Goal: Task Accomplishment & Management: Manage account settings

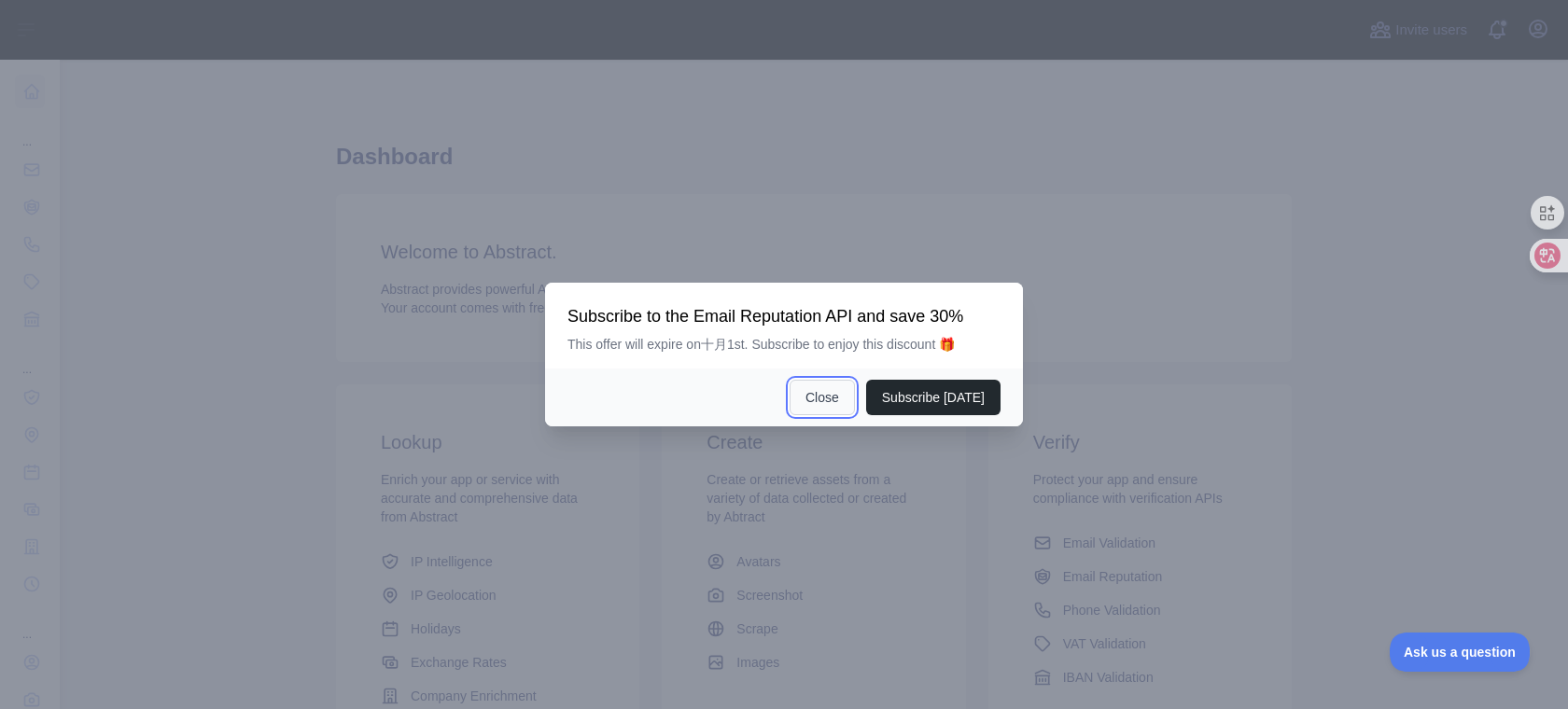
click at [838, 400] on button "Close" at bounding box center [823, 397] width 66 height 36
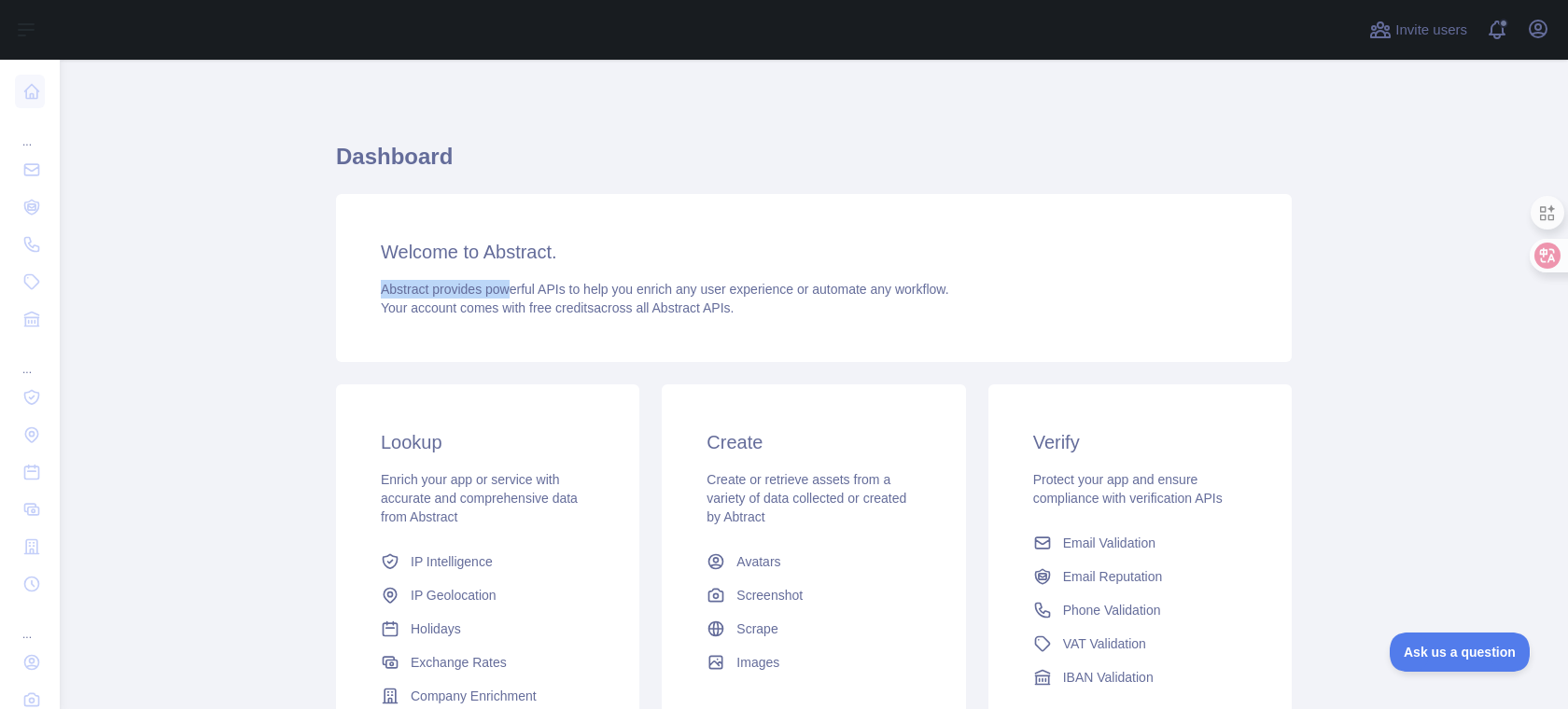
drag, startPoint x: 368, startPoint y: 288, endPoint x: 502, endPoint y: 273, distance: 134.8
click at [502, 273] on div "Welcome to Abstract. Abstract provides powerful APIs to help you enrich any use…" at bounding box center [814, 277] width 956 height 168
click at [880, 331] on div "Welcome to Abstract. Abstract provides powerful APIs to help you enrich any use…" at bounding box center [814, 277] width 956 height 168
click at [1536, 258] on icon at bounding box center [1534, 255] width 16 height 15
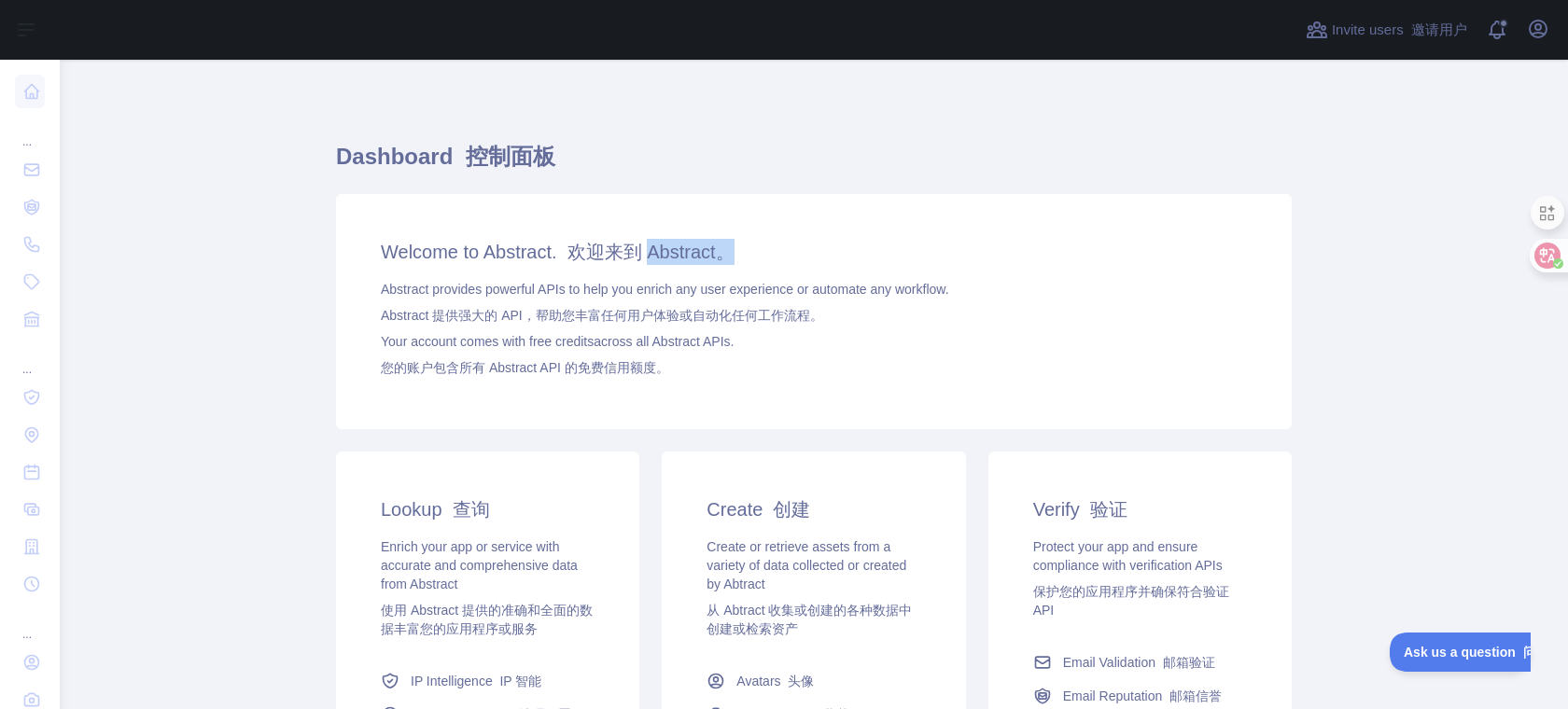
drag, startPoint x: 644, startPoint y: 254, endPoint x: 733, endPoint y: 256, distance: 89.0
click at [733, 256] on font "欢迎来到 Abstract。" at bounding box center [651, 251] width 167 height 21
click at [704, 261] on font "欢迎来到 Abstract。" at bounding box center [651, 251] width 167 height 21
drag, startPoint x: 721, startPoint y: 253, endPoint x: 644, endPoint y: 249, distance: 77.1
click at [644, 249] on font "欢迎来到 Abstract。" at bounding box center [651, 251] width 167 height 21
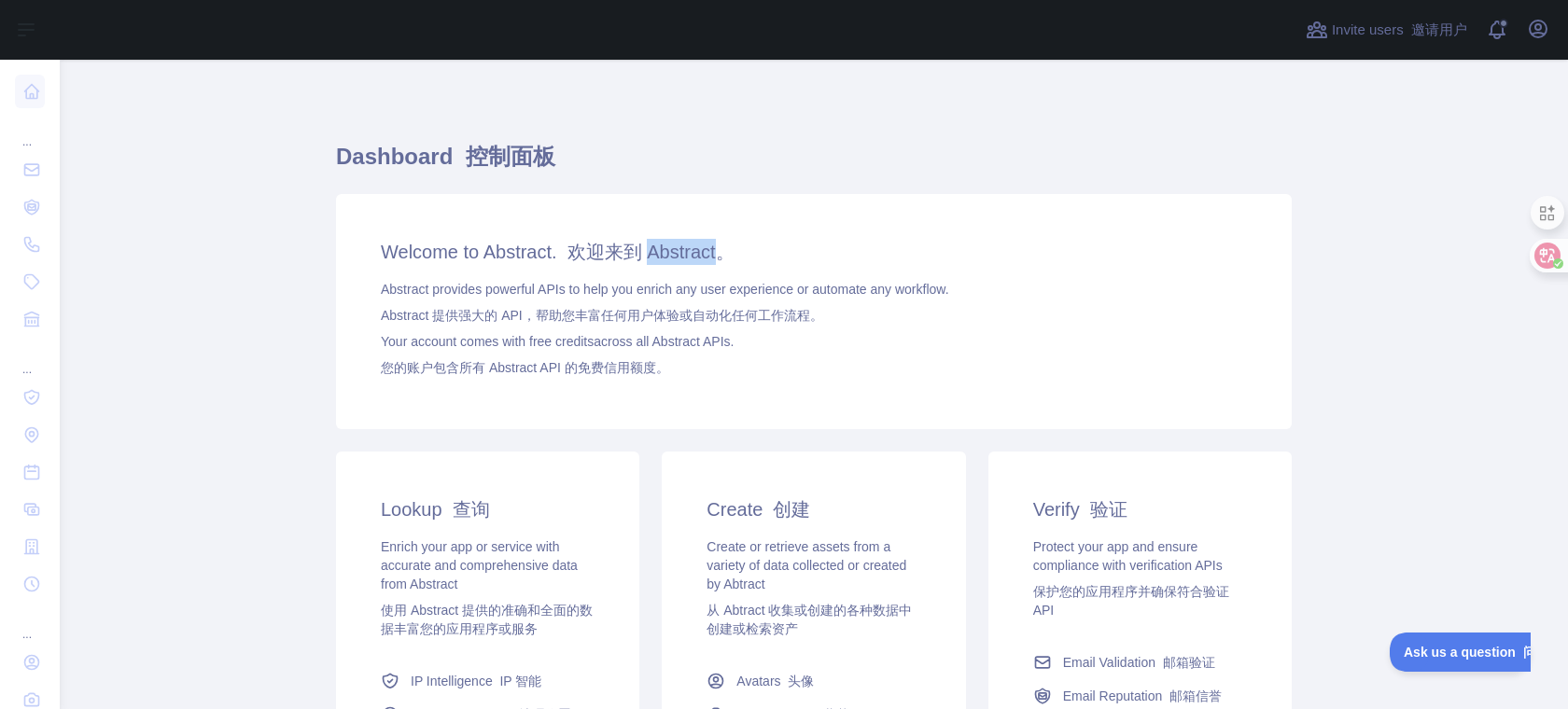
copy font "Abstract"
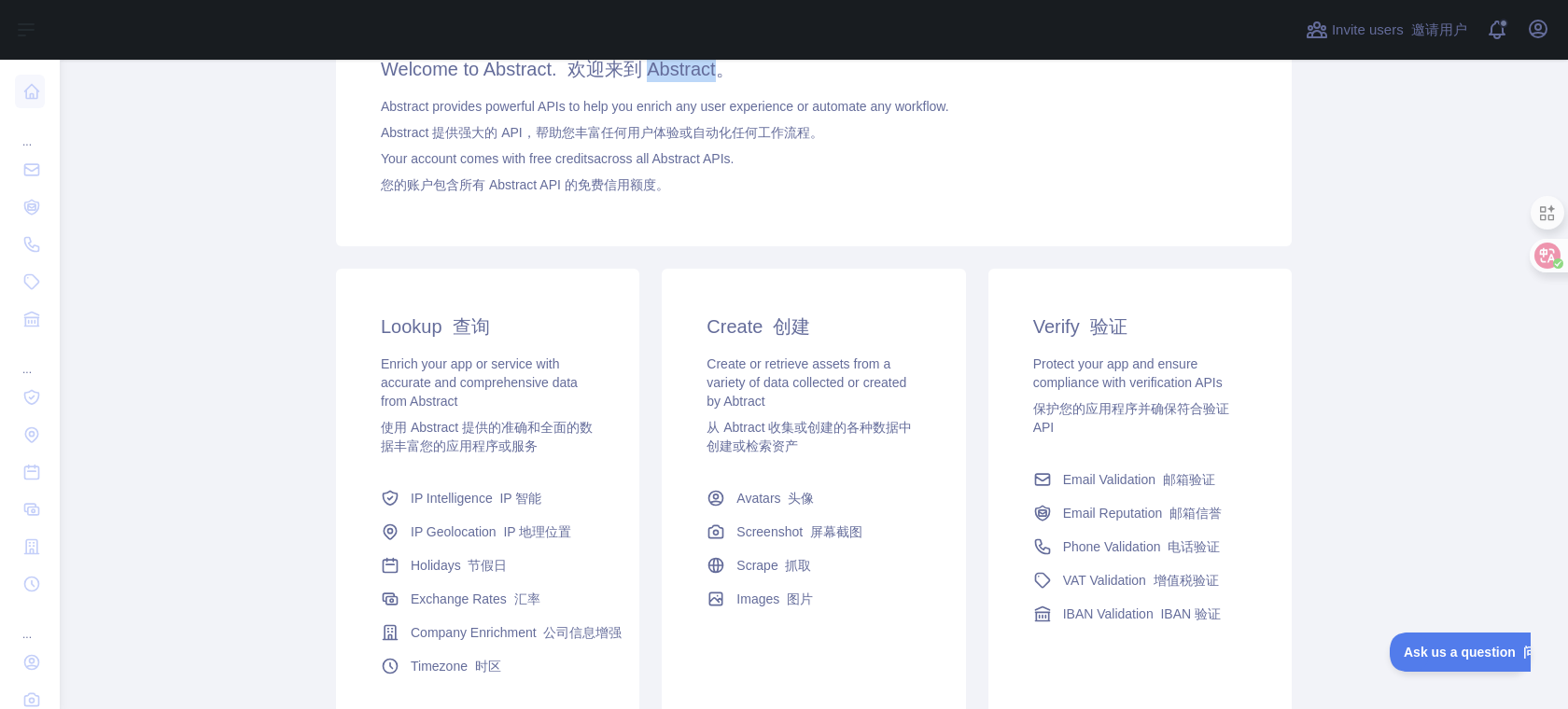
scroll to position [187, 0]
drag, startPoint x: 702, startPoint y: 322, endPoint x: 826, endPoint y: 319, distance: 124.0
click at [826, 319] on h3 "Create 创建" at bounding box center [813, 323] width 214 height 26
click at [889, 293] on div "Create 创建 Create or retrieve assets from a variety of data collected or created…" at bounding box center [813, 461] width 303 height 391
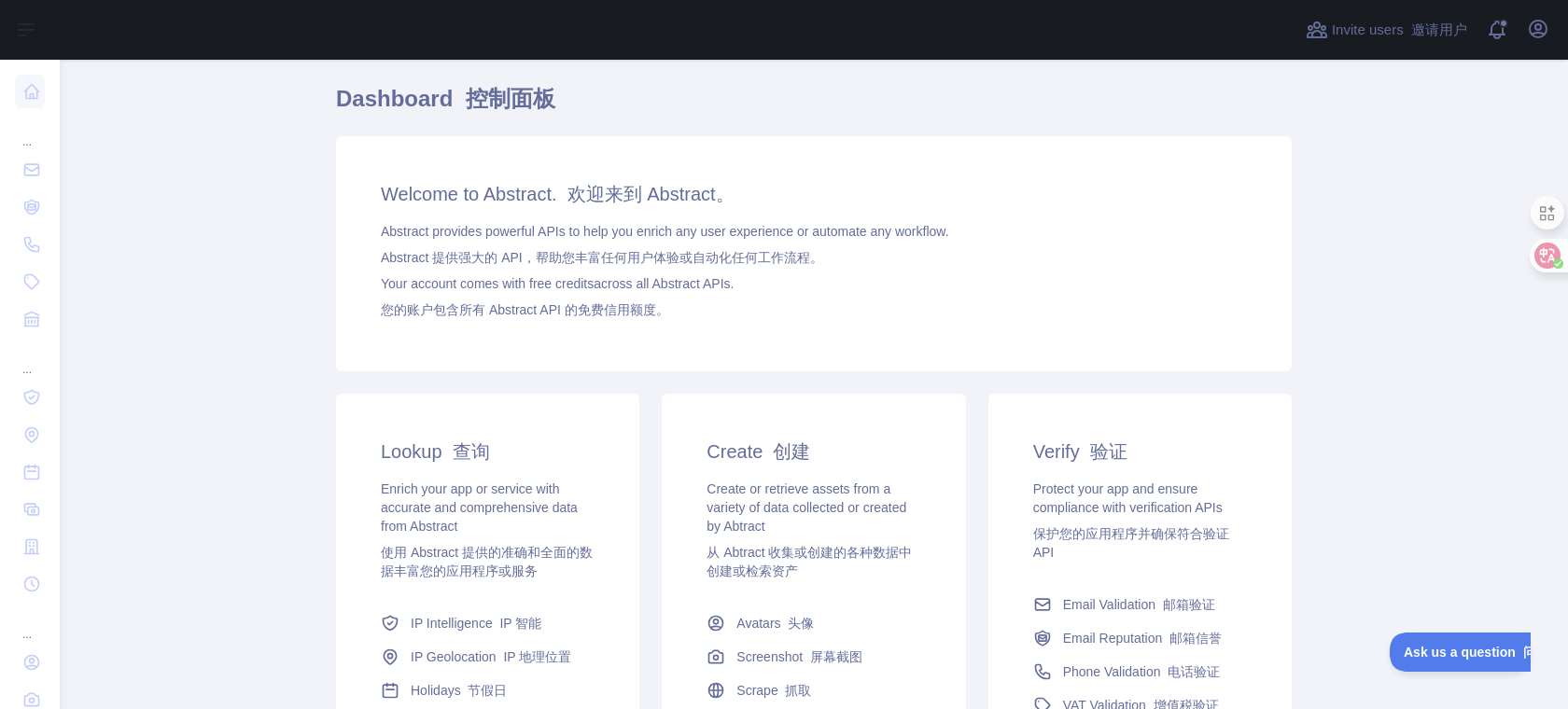
scroll to position [0, 0]
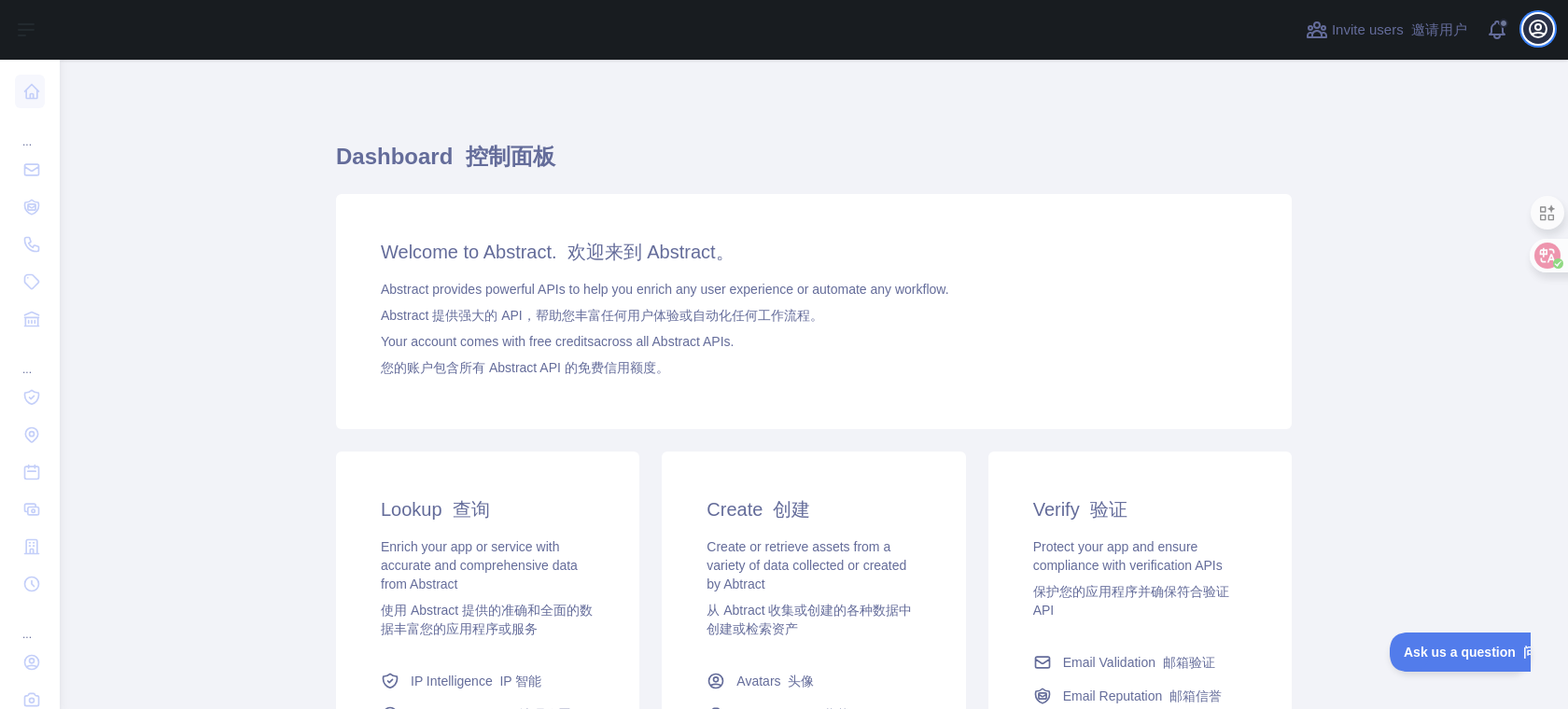
click at [1530, 29] on icon "button" at bounding box center [1537, 29] width 17 height 17
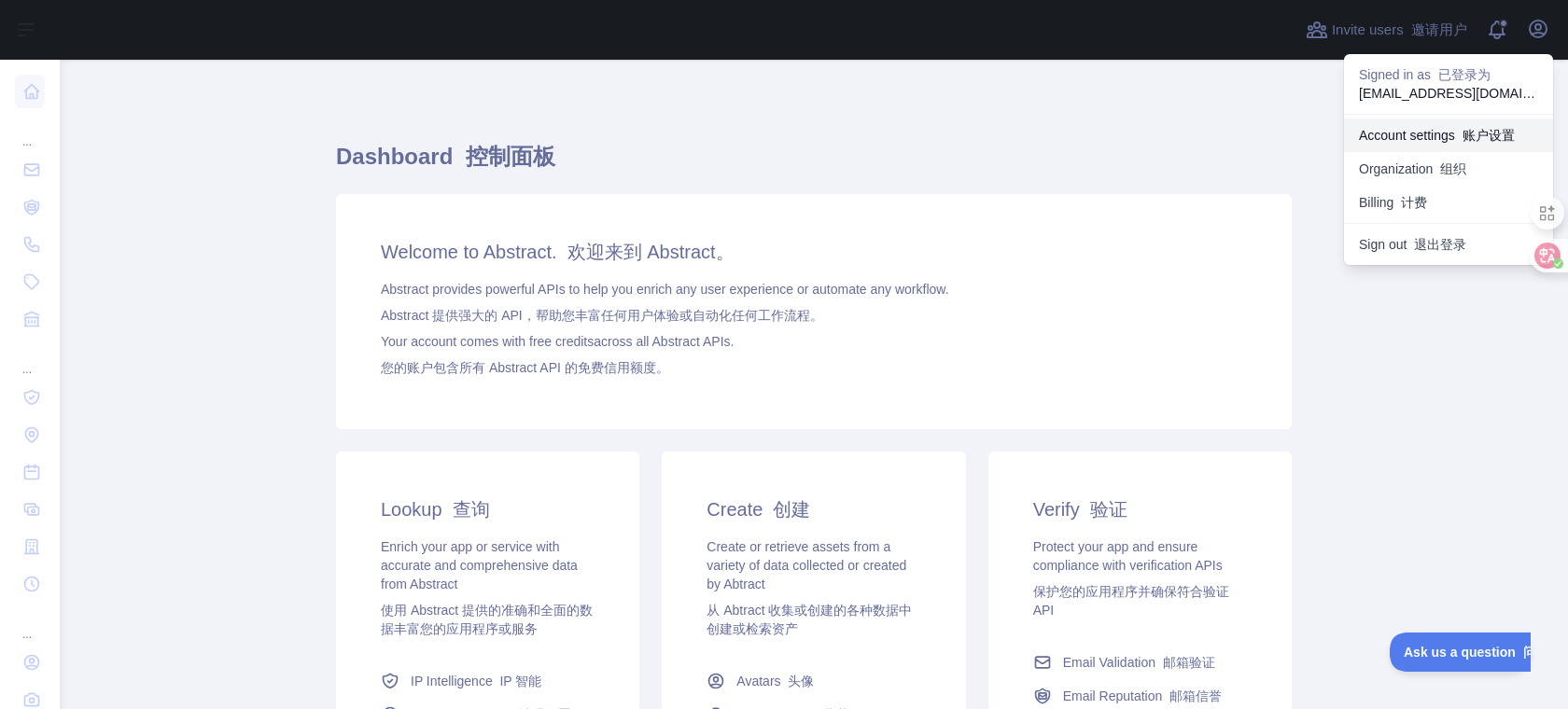
click at [1482, 133] on font "账户设置" at bounding box center [1489, 135] width 53 height 15
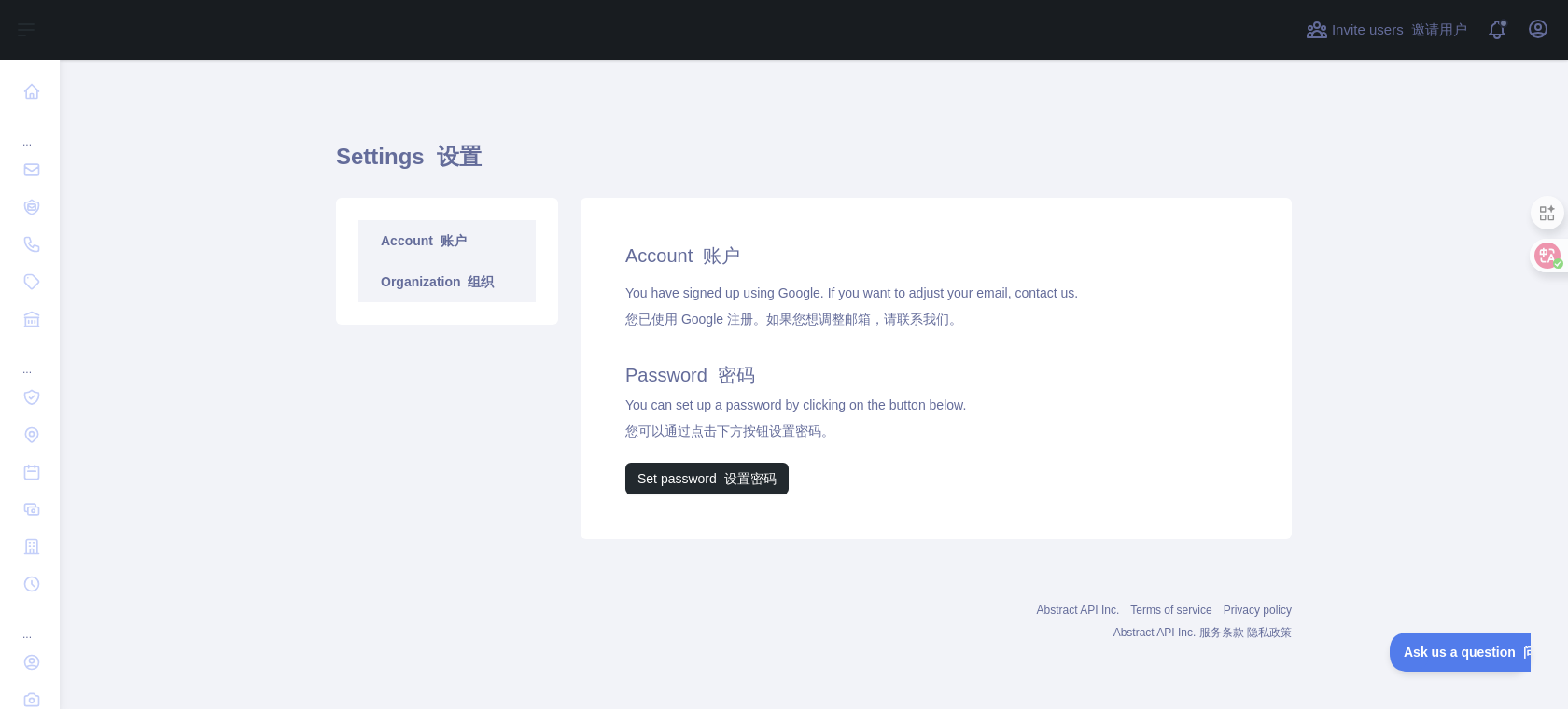
click at [452, 277] on link "Organization 组织" at bounding box center [447, 281] width 177 height 41
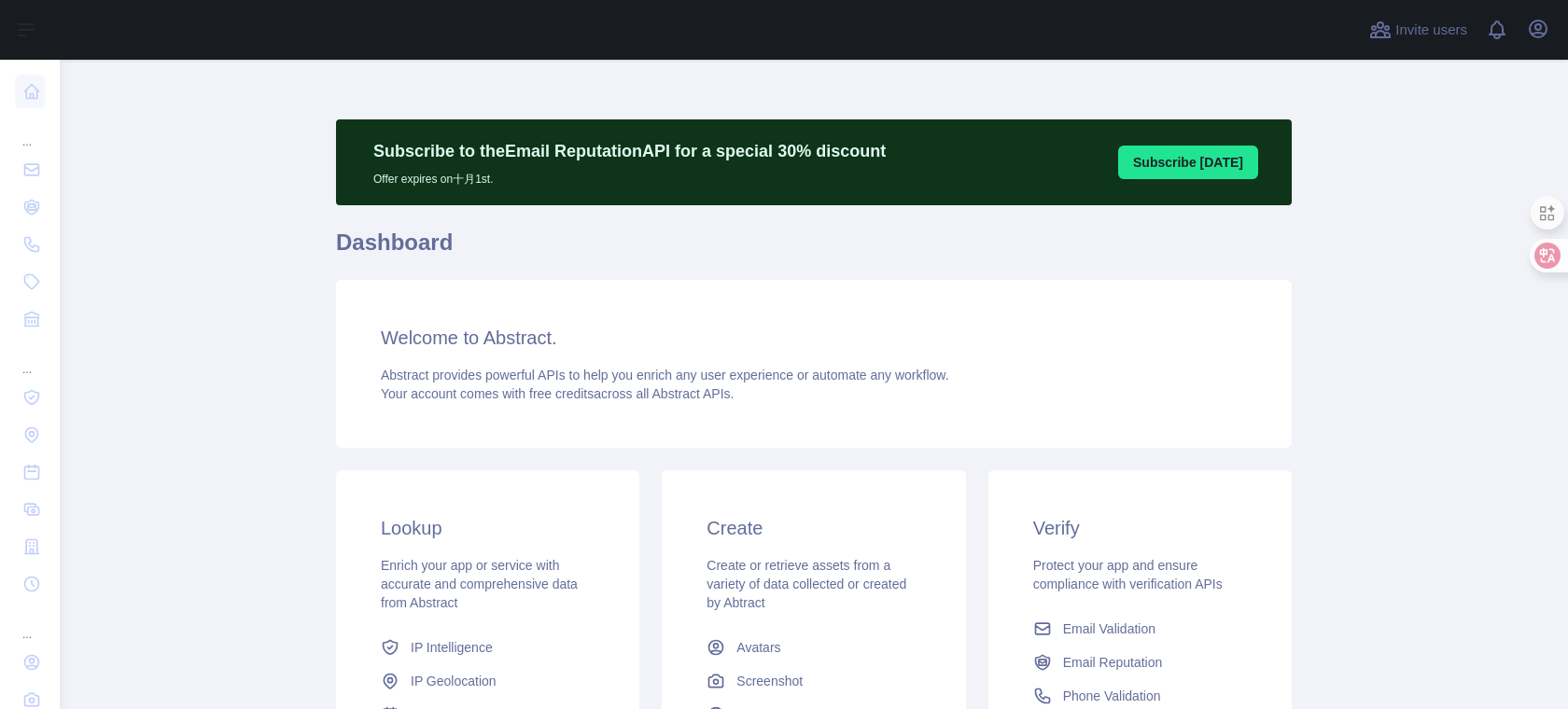
click at [1176, 164] on button "Subscribe [DATE]" at bounding box center [1187, 163] width 140 height 34
